Goal: Transaction & Acquisition: Purchase product/service

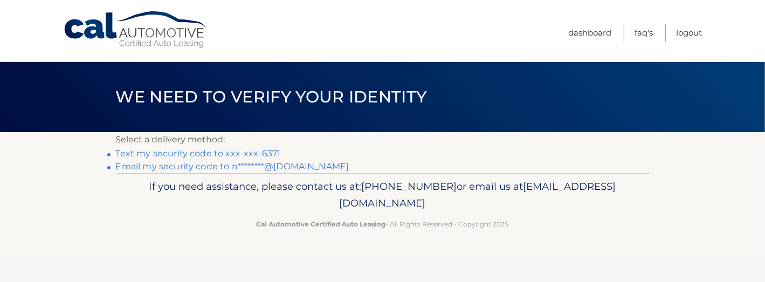
click at [257, 155] on link "Text my security code to xxx-xxx-6371" at bounding box center [198, 153] width 165 height 10
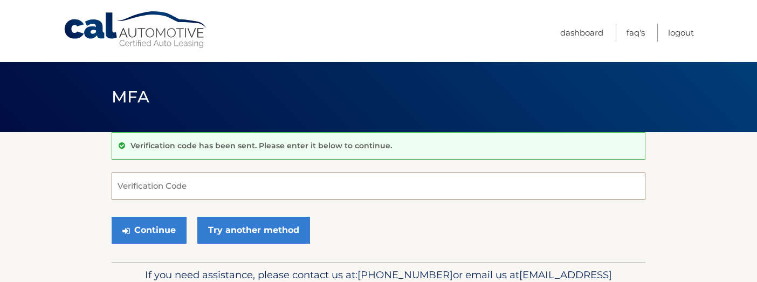
click at [231, 181] on input "Verification Code" at bounding box center [379, 186] width 534 height 27
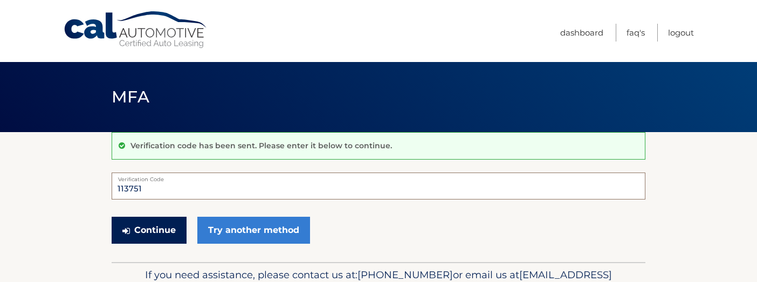
type input "113751"
click at [177, 229] on button "Continue" at bounding box center [149, 230] width 75 height 27
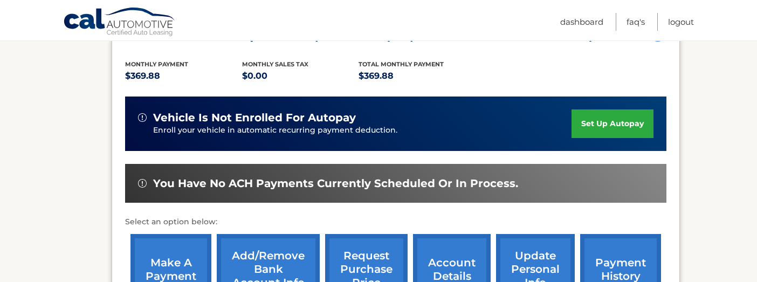
scroll to position [287, 0]
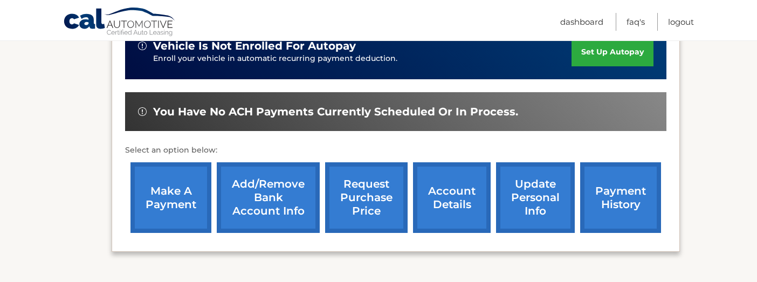
click at [177, 189] on link "make a payment" at bounding box center [170, 197] width 81 height 71
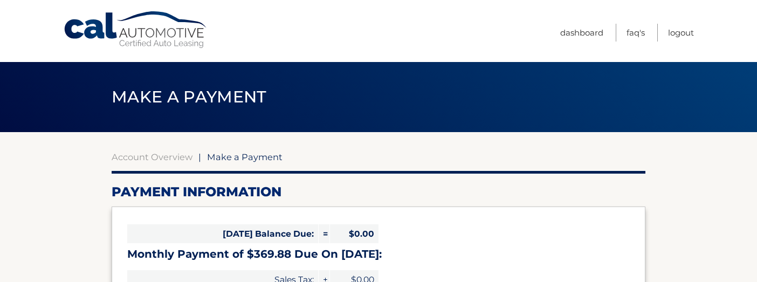
select select "YmFmYjE3OTctNzVkMC00ODRiLTk1MzMtMzdmYmNhY2E4MDcy"
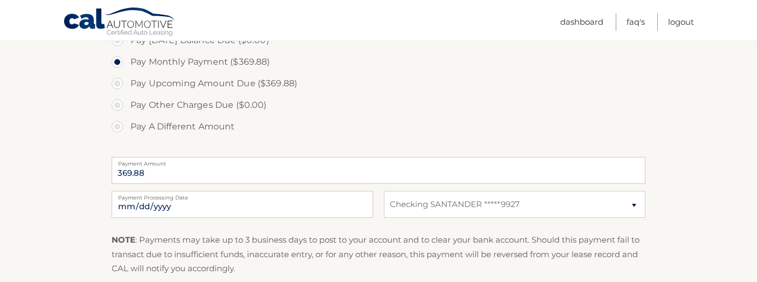
scroll to position [359, 0]
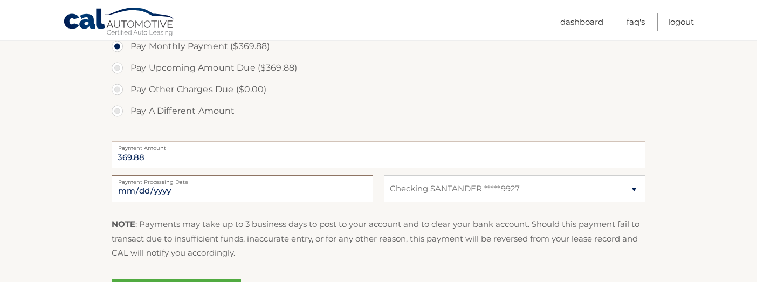
click at [142, 191] on input "2025-10-11" at bounding box center [242, 188] width 261 height 27
type input "2025-10-31"
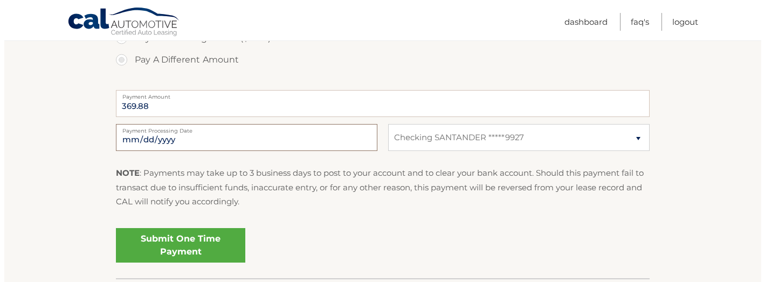
scroll to position [431, 0]
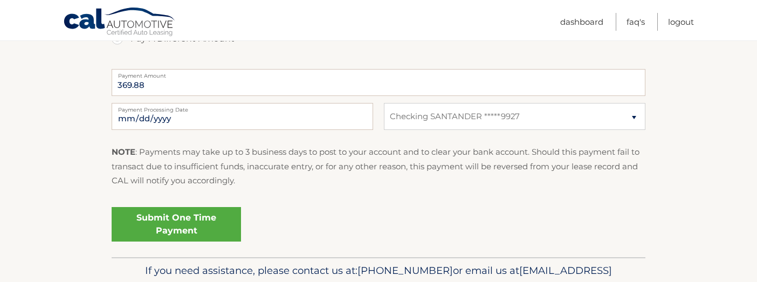
click at [175, 224] on link "Submit One Time Payment" at bounding box center [176, 224] width 129 height 35
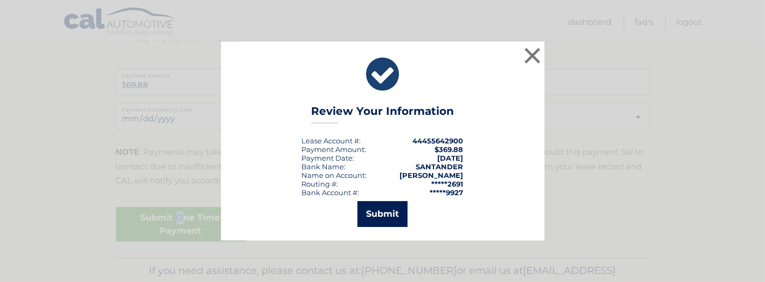
click at [389, 210] on button "Submit" at bounding box center [382, 214] width 50 height 26
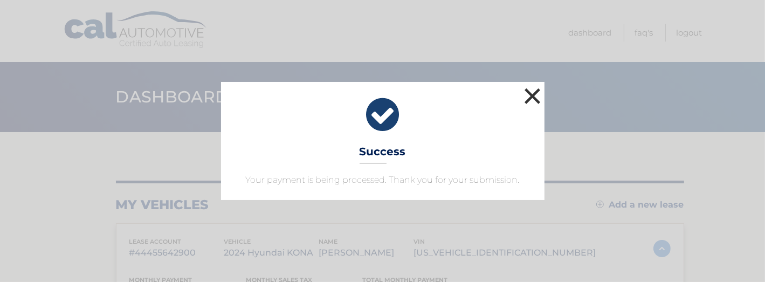
drag, startPoint x: 533, startPoint y: 92, endPoint x: 507, endPoint y: 74, distance: 31.4
click at [531, 92] on button "×" at bounding box center [533, 96] width 22 height 22
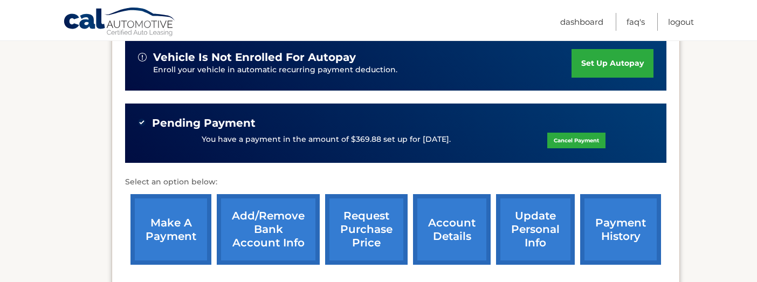
scroll to position [287, 0]
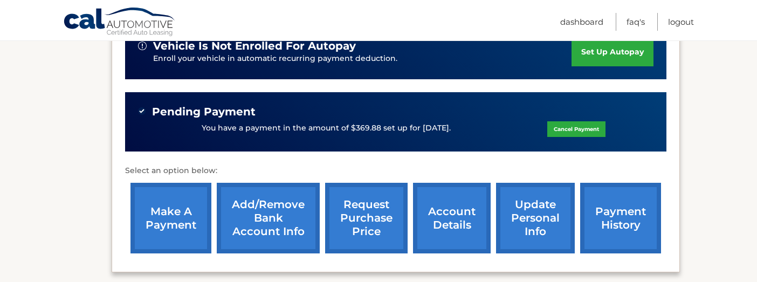
click at [616, 215] on link "payment history" at bounding box center [620, 218] width 81 height 71
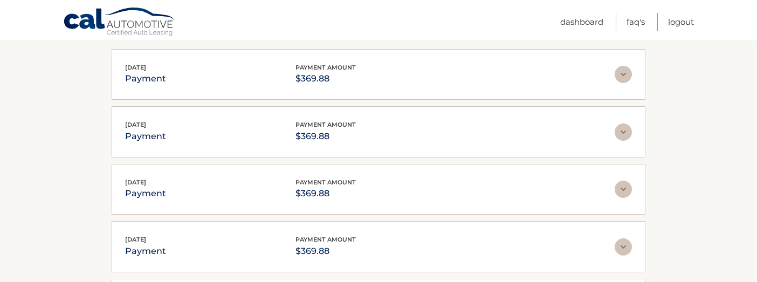
scroll to position [216, 0]
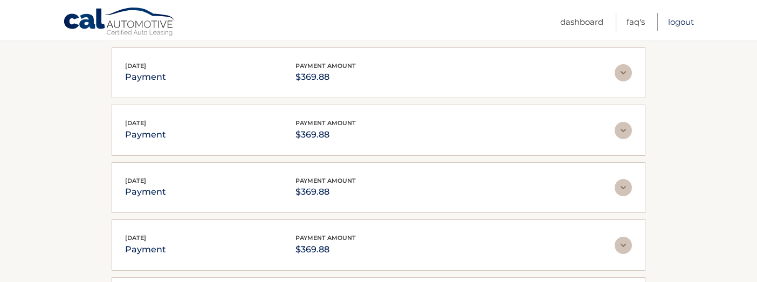
click at [683, 23] on link "Logout" at bounding box center [681, 22] width 26 height 18
